Goal: Transaction & Acquisition: Purchase product/service

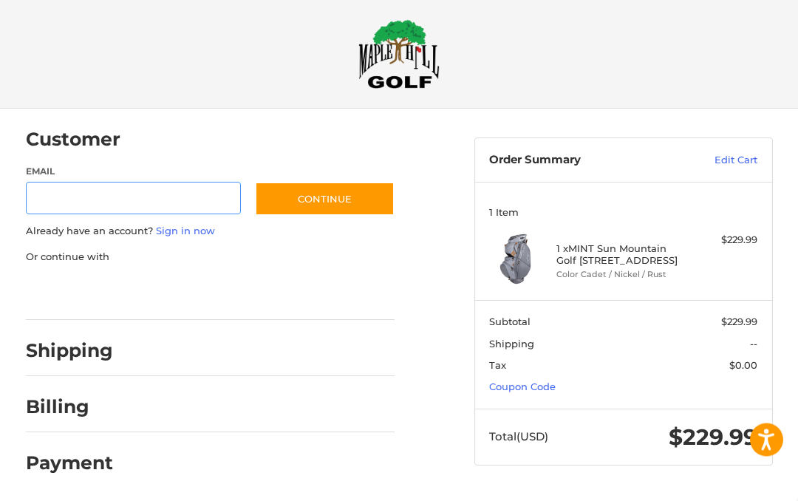
scroll to position [10, 0]
click at [540, 386] on link "Coupon Code" at bounding box center [522, 387] width 67 height 12
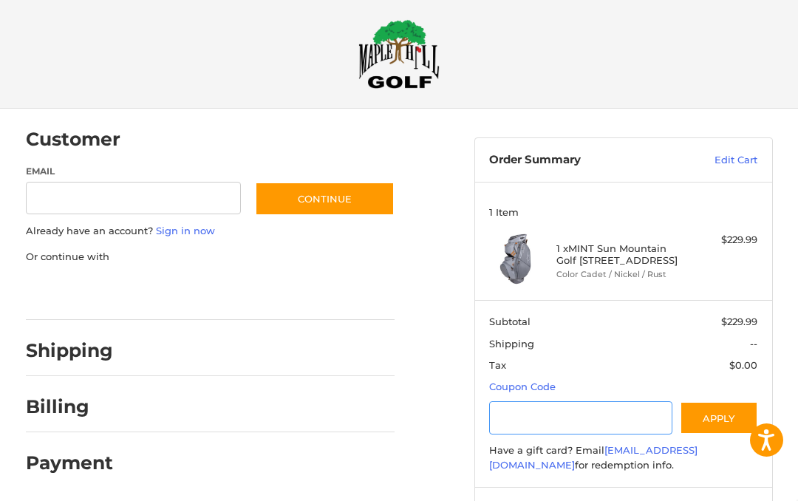
click at [536, 406] on input "Gift Certificate or Coupon Code" at bounding box center [580, 417] width 183 height 33
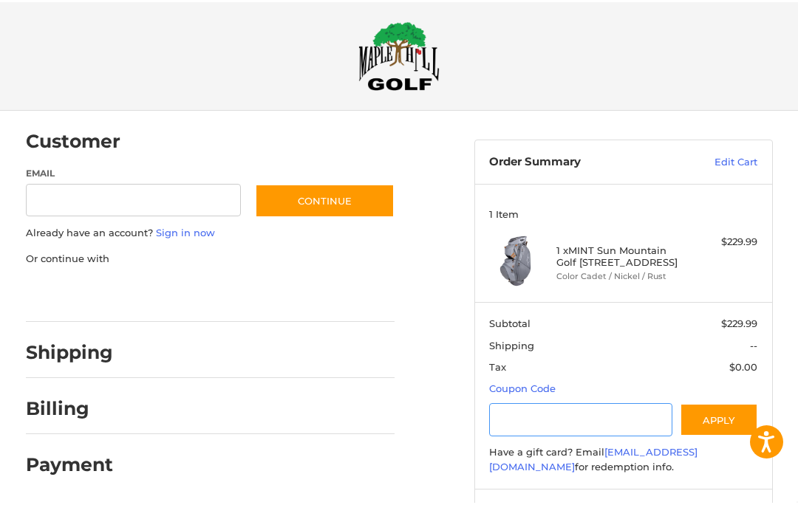
scroll to position [40, 0]
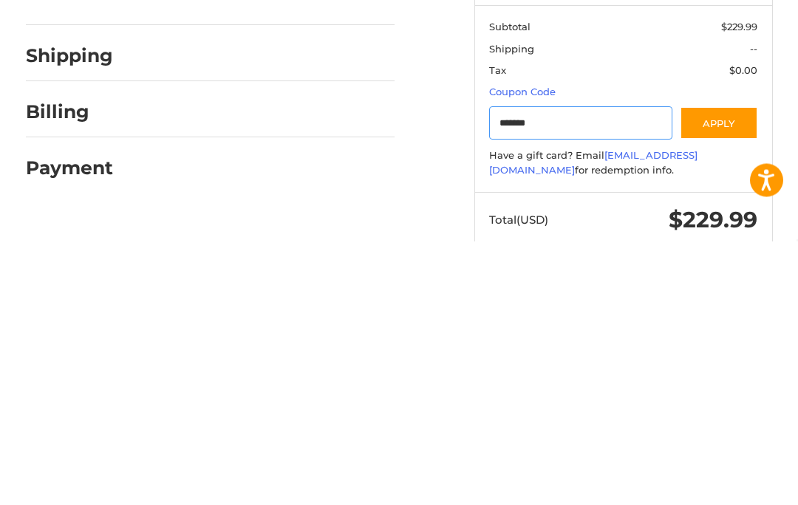
type input "*******"
click at [726, 371] on button "Apply" at bounding box center [719, 387] width 78 height 33
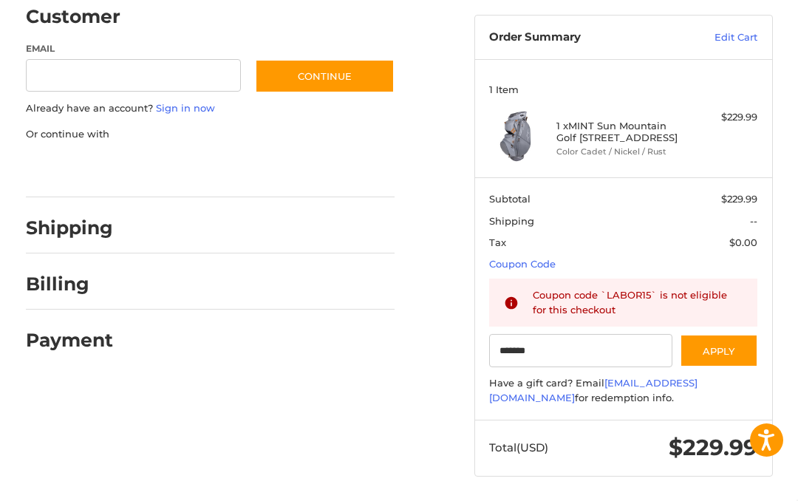
scroll to position [0, 0]
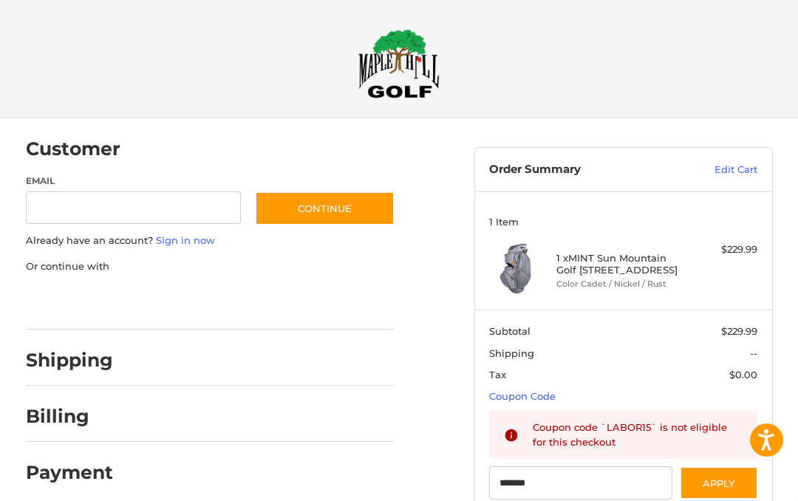
click at [95, 358] on h2 "Shipping" at bounding box center [69, 360] width 87 height 23
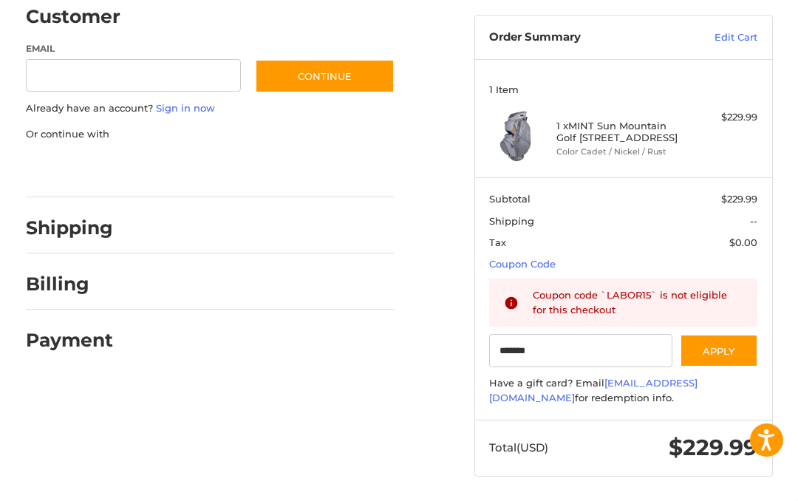
click at [336, 226] on div at bounding box center [261, 231] width 268 height 18
click at [78, 223] on h2 "Shipping" at bounding box center [69, 228] width 87 height 23
click at [58, 236] on h2 "Shipping" at bounding box center [69, 228] width 87 height 23
